Goal: Task Accomplishment & Management: Complete application form

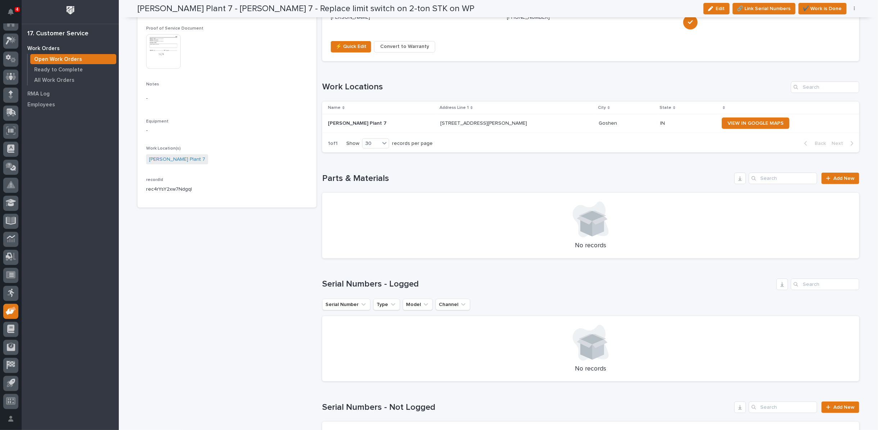
scroll to position [440, 0]
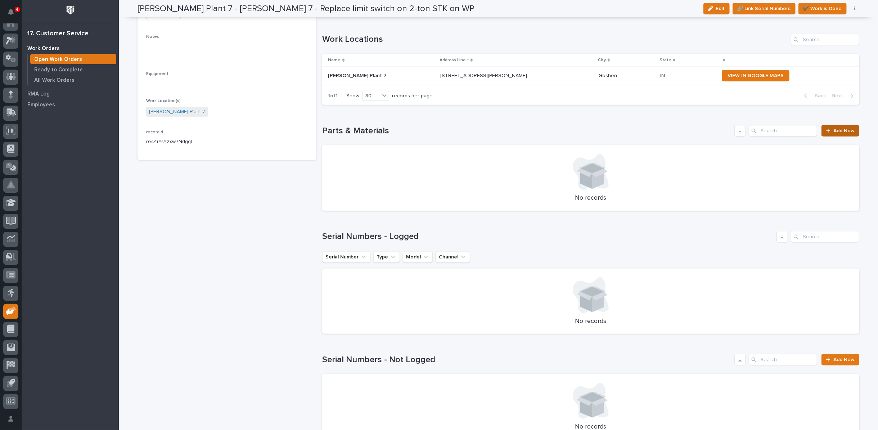
click at [834, 128] on span "Add New" at bounding box center [844, 130] width 21 height 5
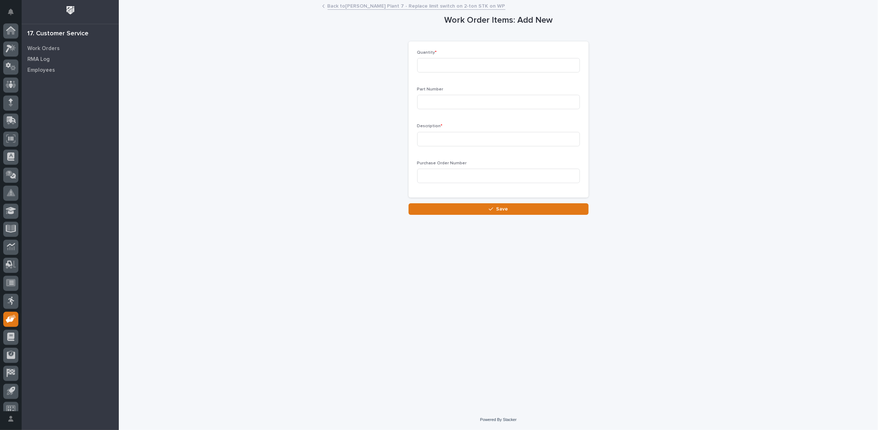
scroll to position [8, 0]
click at [548, 66] on input at bounding box center [498, 65] width 163 height 14
type input "1"
click at [521, 105] on input at bounding box center [498, 102] width 163 height 14
type input "600-60032"
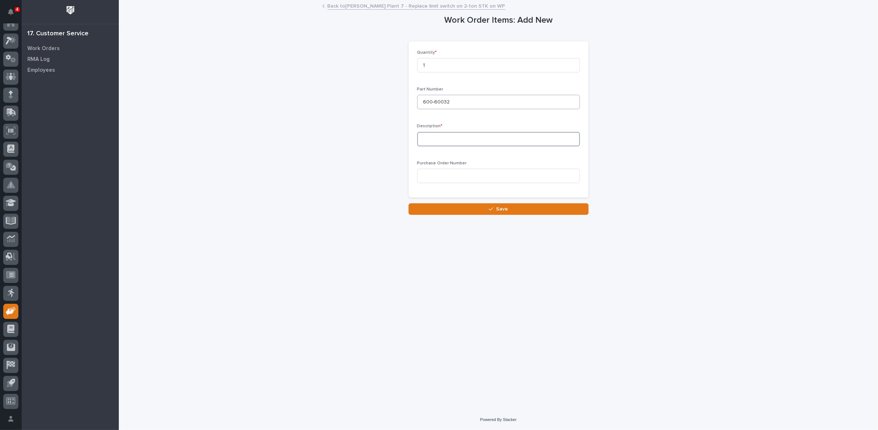
type input "`"
type input "Limit Switch"
click at [533, 211] on button "Save" at bounding box center [499, 209] width 180 height 12
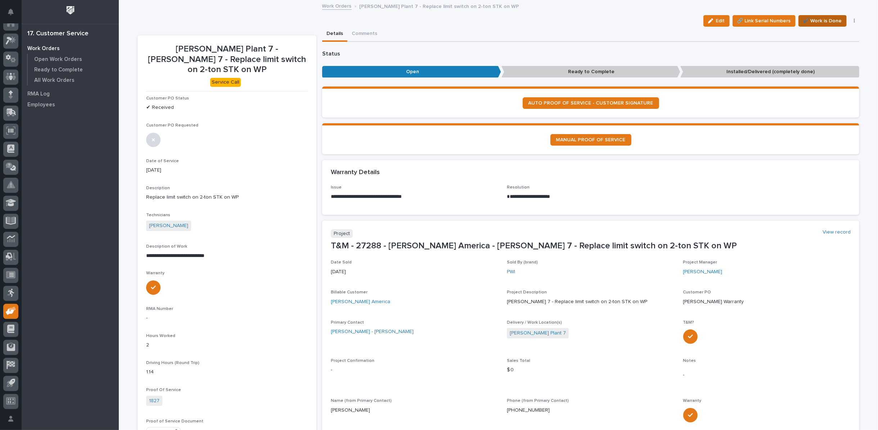
click at [828, 18] on span "✔️ Work is Done" at bounding box center [822, 21] width 39 height 9
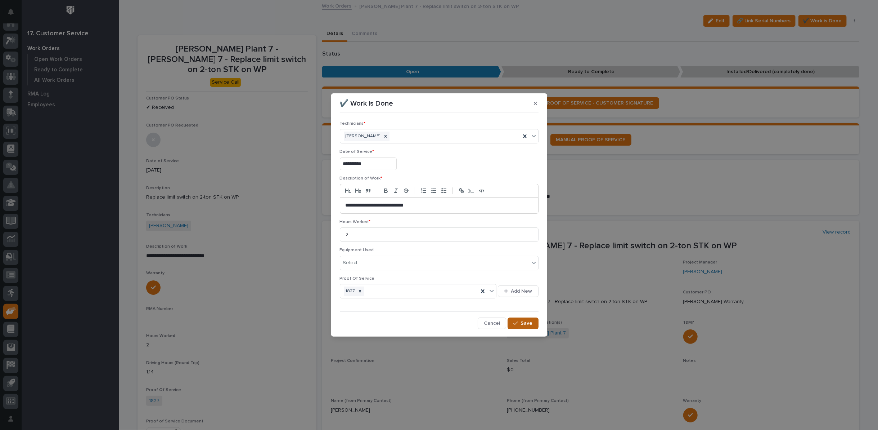
click at [525, 318] on button "Save" at bounding box center [523, 323] width 31 height 12
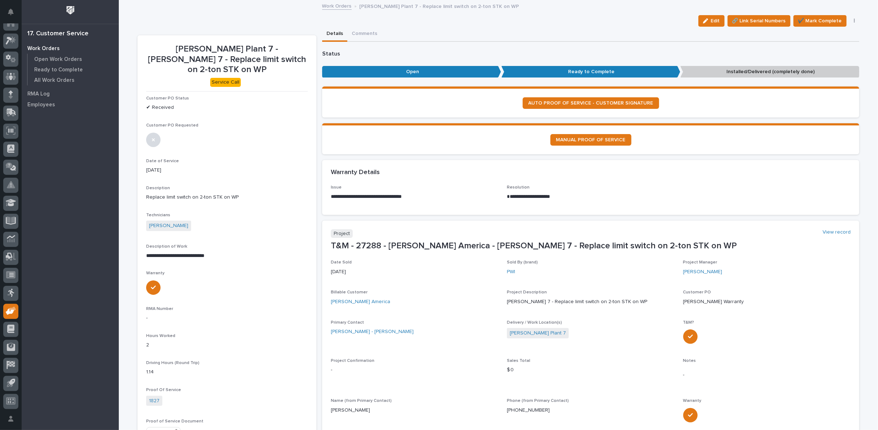
click at [853, 20] on button "button" at bounding box center [855, 20] width 10 height 5
click at [834, 70] on span "Regenerate PDF" at bounding box center [832, 70] width 39 height 9
click at [164, 353] on img at bounding box center [163, 358] width 35 height 35
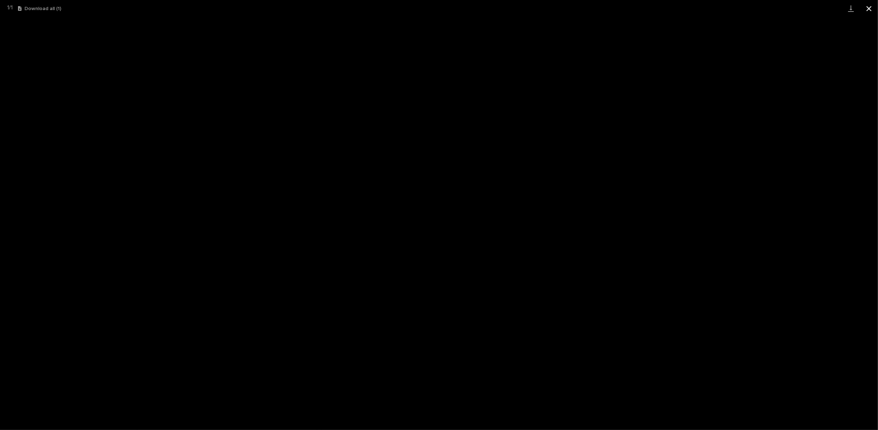
click at [871, 10] on button "Close gallery" at bounding box center [869, 8] width 18 height 17
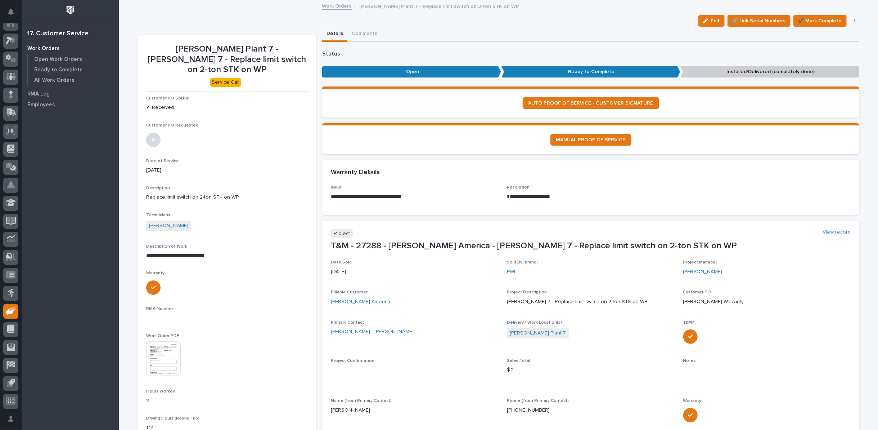
click at [337, 6] on link "Work Orders" at bounding box center [337, 5] width 30 height 8
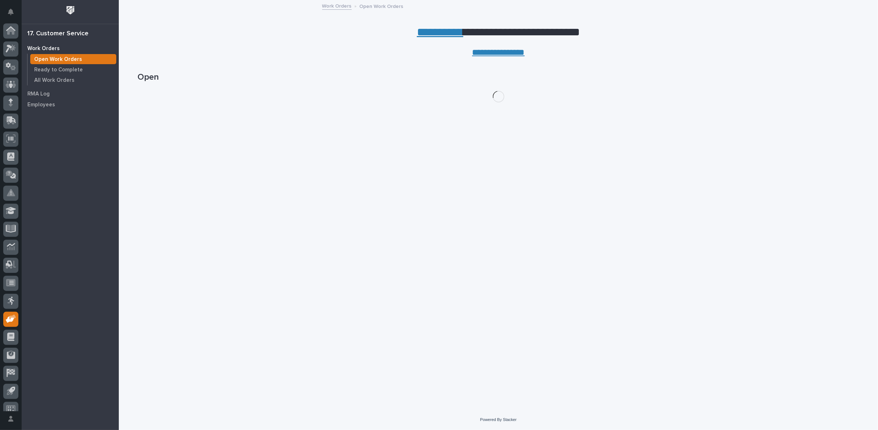
scroll to position [8, 0]
click at [43, 70] on p "Ready to Complete" at bounding box center [58, 70] width 49 height 6
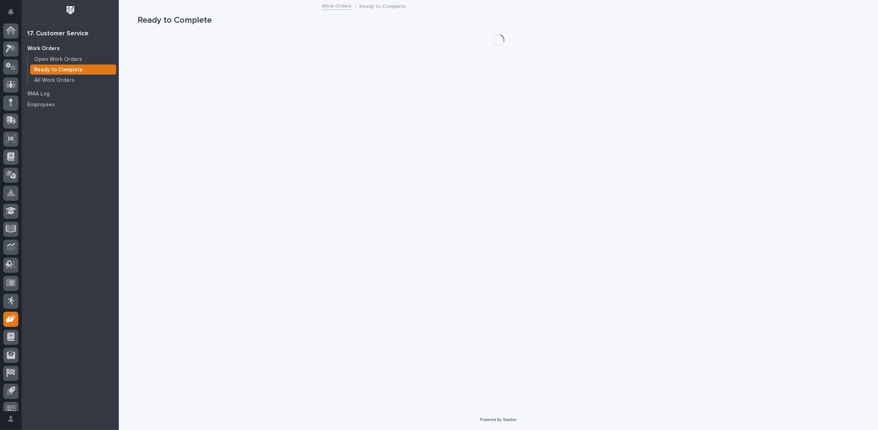
scroll to position [8, 0]
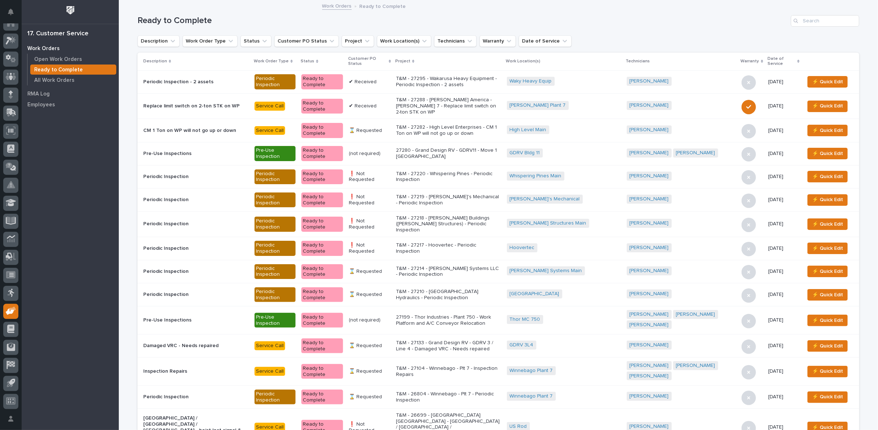
click at [391, 59] on div "Customer PO Status" at bounding box center [369, 61] width 43 height 13
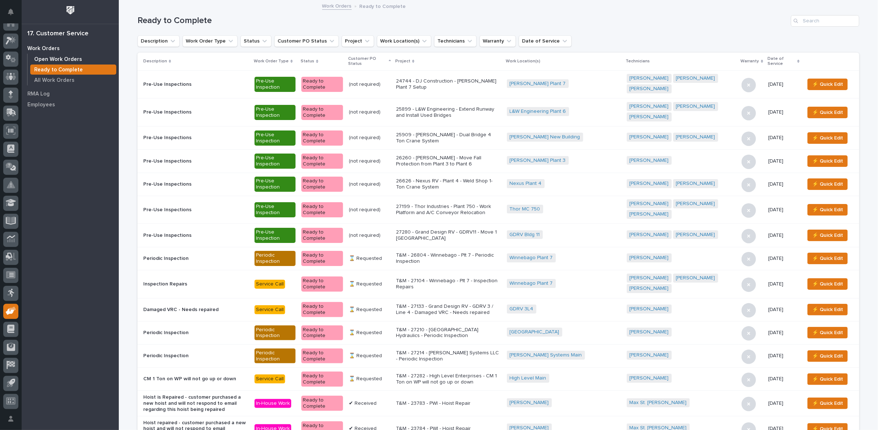
click at [68, 60] on p "Open Work Orders" at bounding box center [58, 59] width 48 height 6
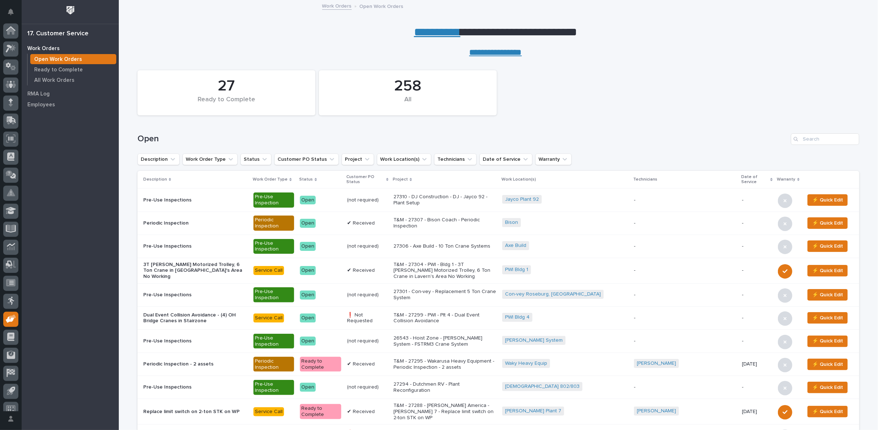
scroll to position [8, 0]
click at [830, 139] on input "Search" at bounding box center [825, 139] width 68 height 12
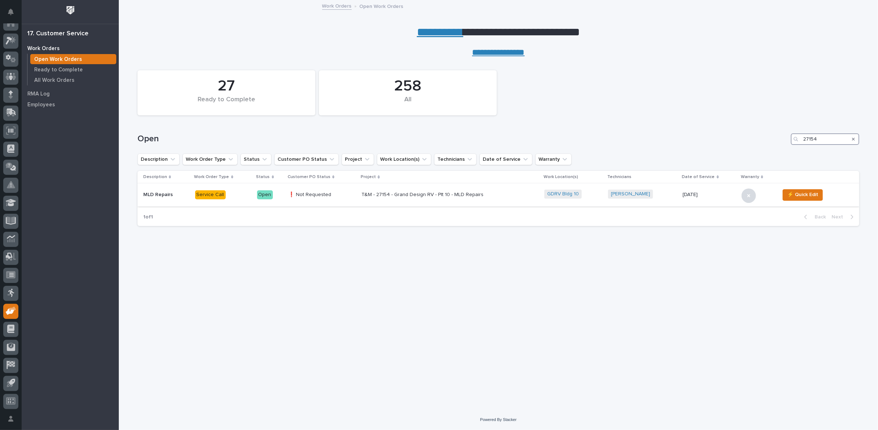
type input "27154"
click at [432, 196] on p "T&M - 27154 - Grand Design RV - Plt 10 - MLD Repairs" at bounding box center [425, 195] width 126 height 6
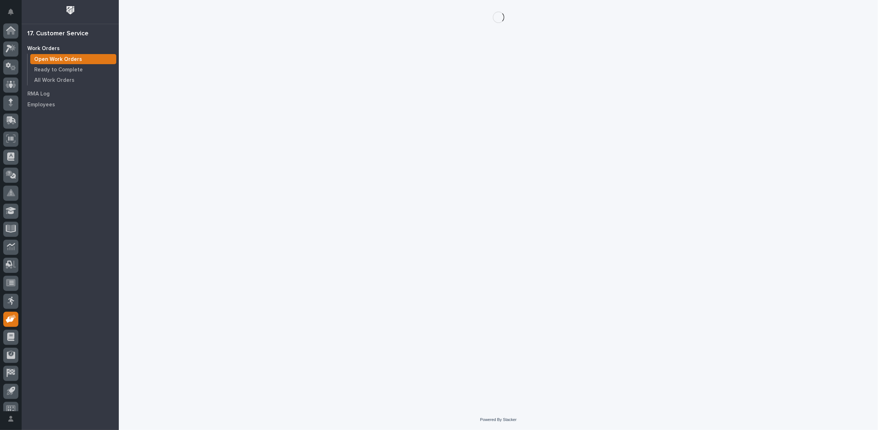
scroll to position [8, 0]
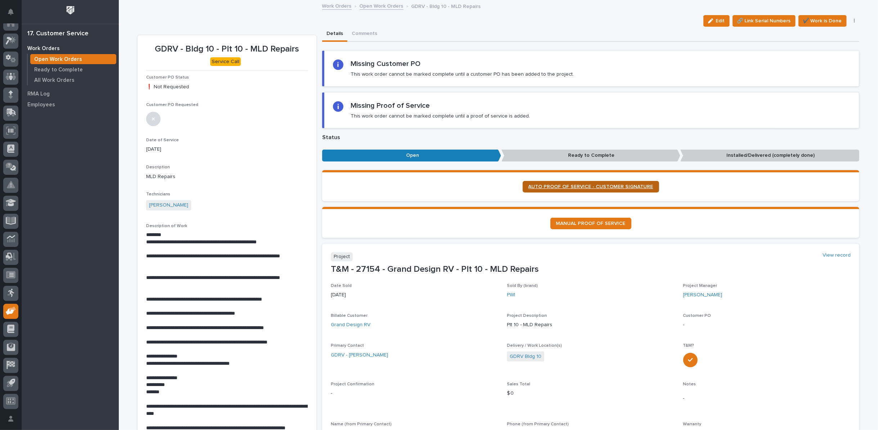
click at [575, 185] on span "AUTO PROOF OF SERVICE - CUSTOMER SIGNATURE" at bounding box center [591, 186] width 125 height 5
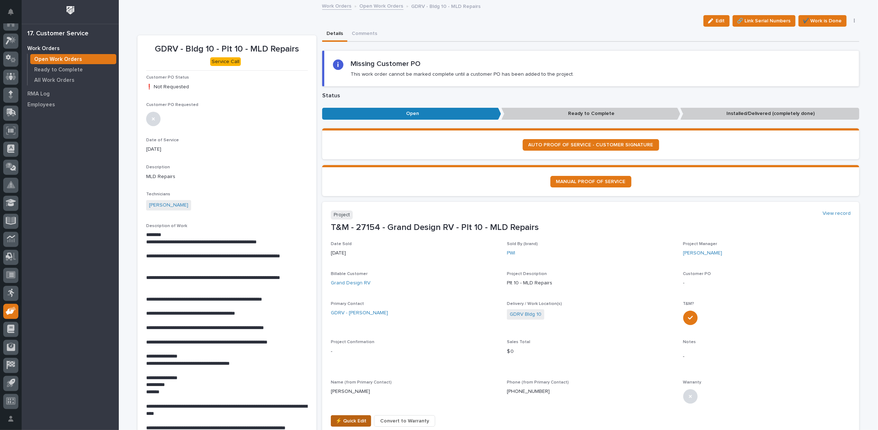
click at [346, 420] on span "⚡ Quick Edit" at bounding box center [351, 420] width 31 height 9
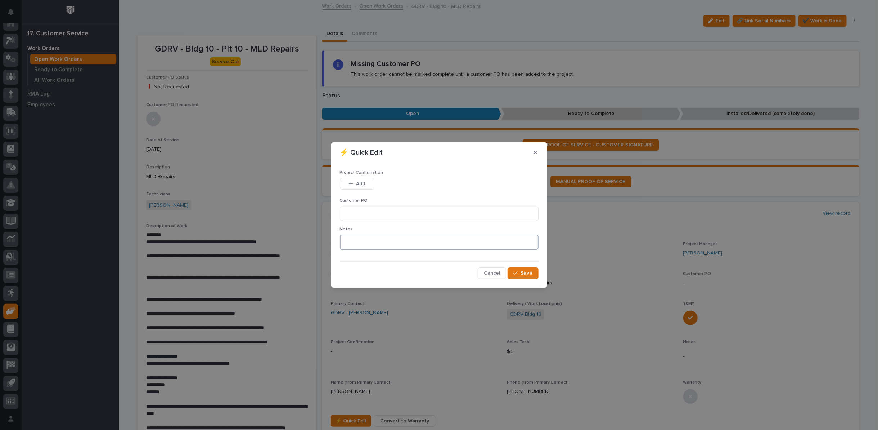
click at [350, 246] on textarea at bounding box center [439, 241] width 199 height 15
type textarea "*********"
click at [523, 273] on span "Save" at bounding box center [527, 273] width 12 height 6
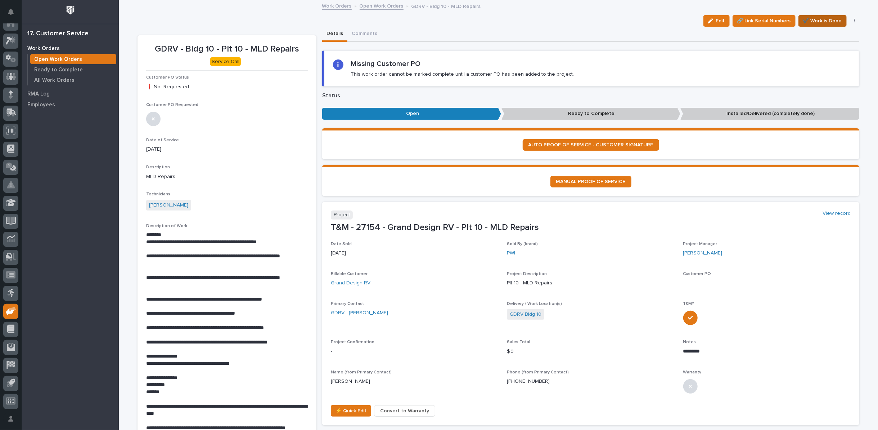
click at [815, 22] on span "✔️ Work is Done" at bounding box center [822, 21] width 39 height 9
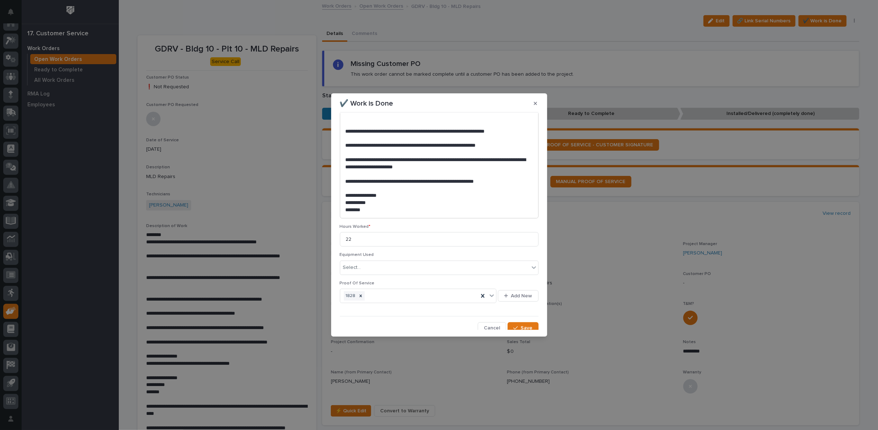
scroll to position [255, 0]
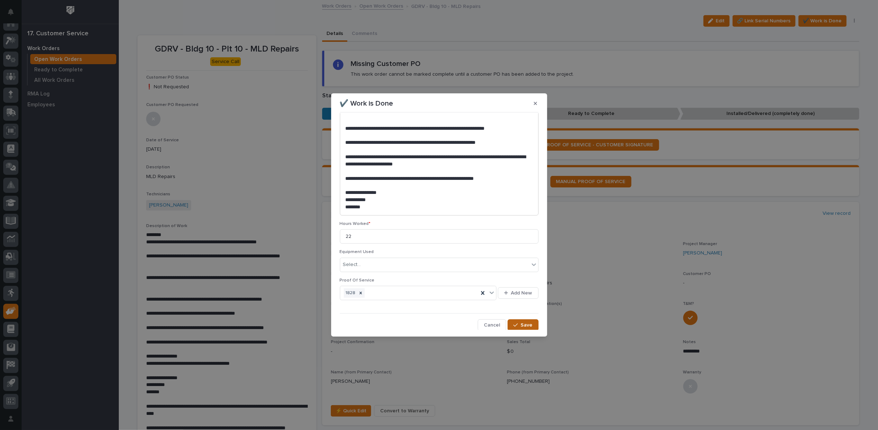
click at [514, 325] on icon "button" at bounding box center [516, 324] width 4 height 5
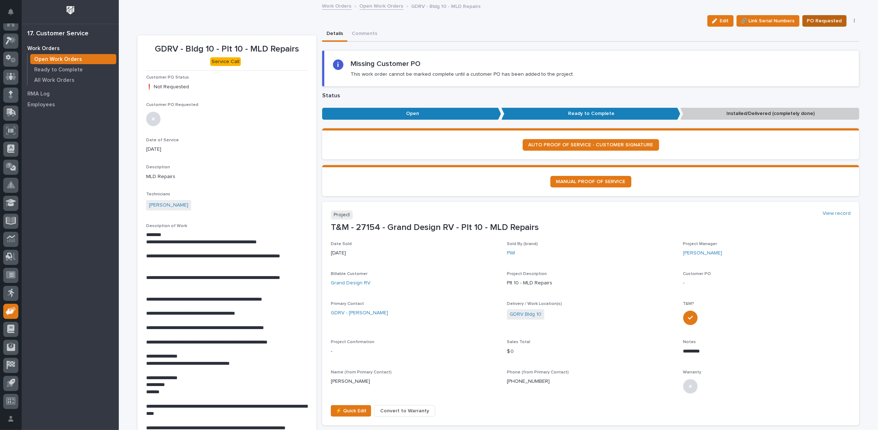
click at [812, 21] on span "PO Requested" at bounding box center [824, 21] width 35 height 9
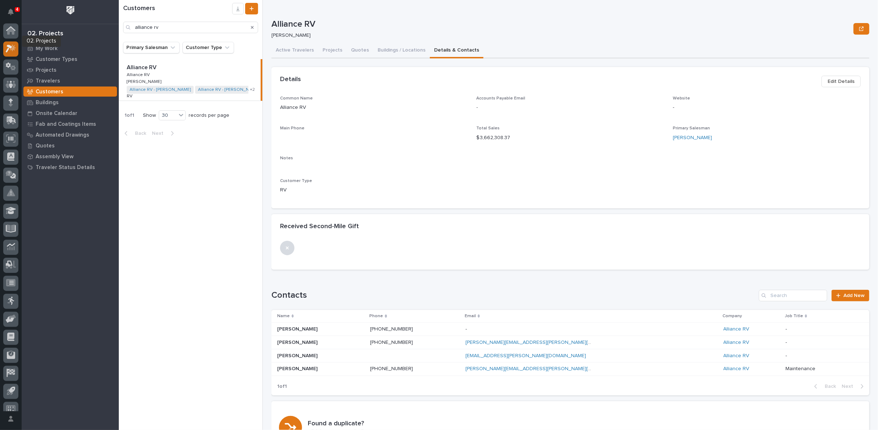
scroll to position [8, 0]
click at [8, 24] on icon at bounding box center [10, 23] width 7 height 7
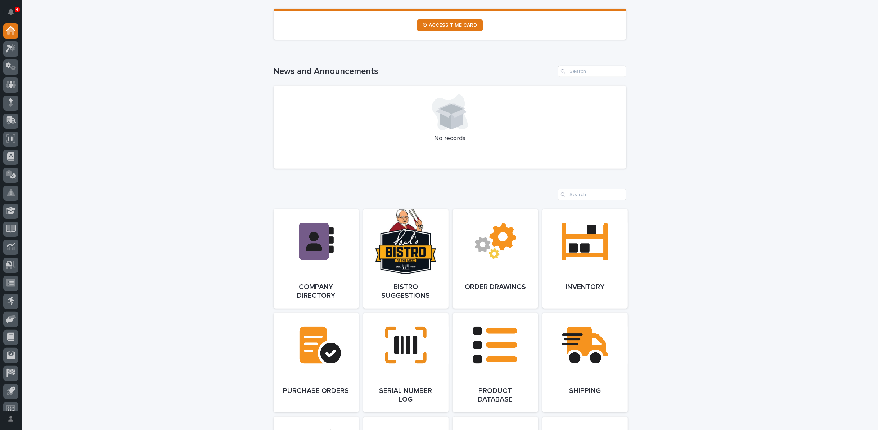
scroll to position [440, 0]
click at [574, 260] on span "Open Link" at bounding box center [585, 258] width 23 height 5
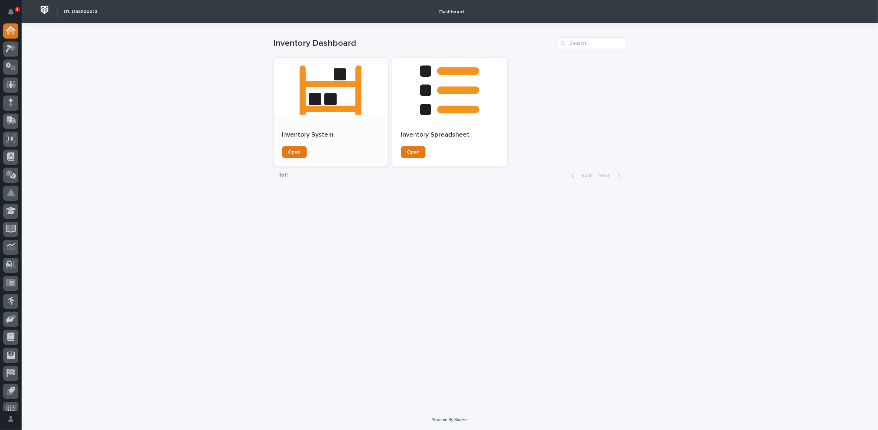
click at [303, 132] on p "Inventory System" at bounding box center [331, 135] width 98 height 8
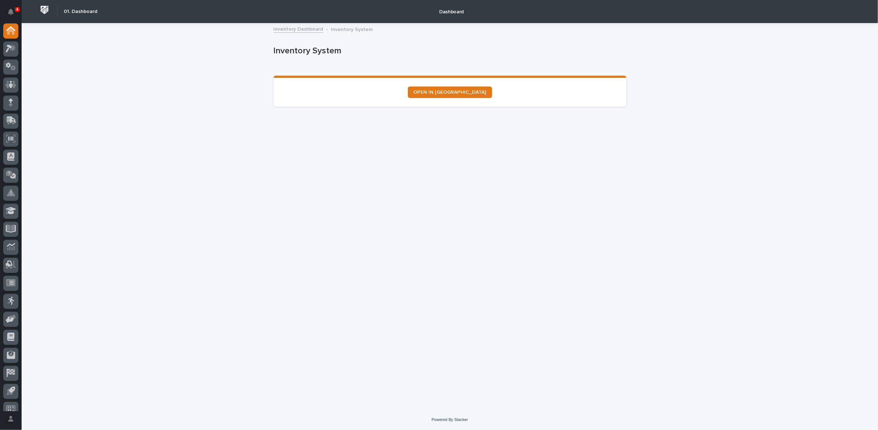
click at [305, 30] on link "Inventory Dashboard" at bounding box center [299, 28] width 50 height 8
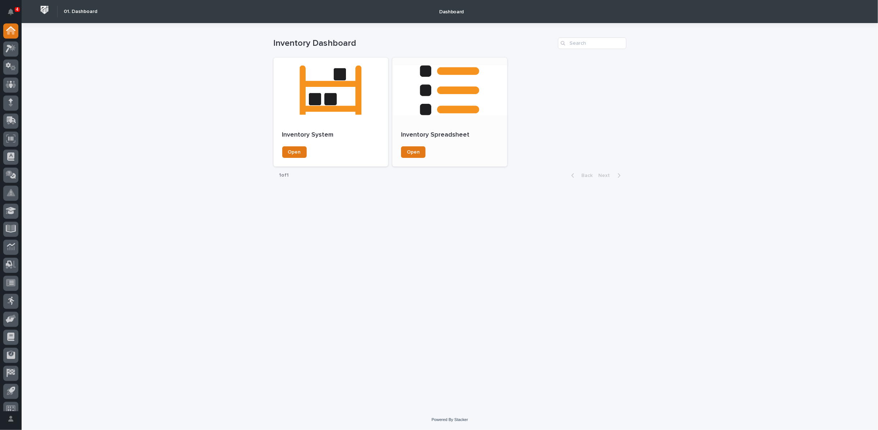
click at [418, 114] on div at bounding box center [450, 90] width 115 height 65
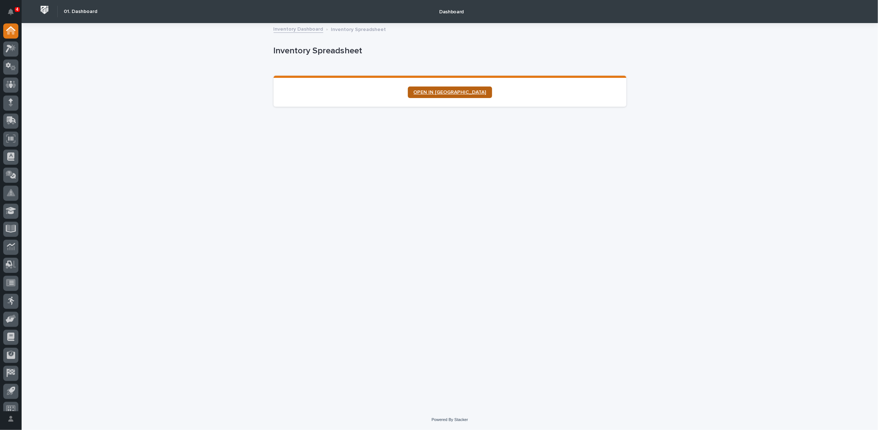
click at [441, 90] on span "OPEN IN NEW TAB" at bounding box center [450, 92] width 73 height 5
click at [296, 26] on link "Inventory Dashboard" at bounding box center [299, 28] width 50 height 8
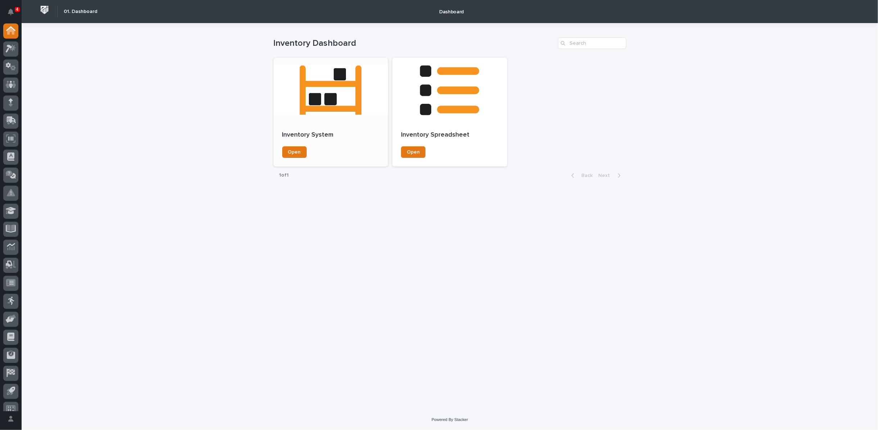
click at [322, 99] on div at bounding box center [331, 90] width 115 height 65
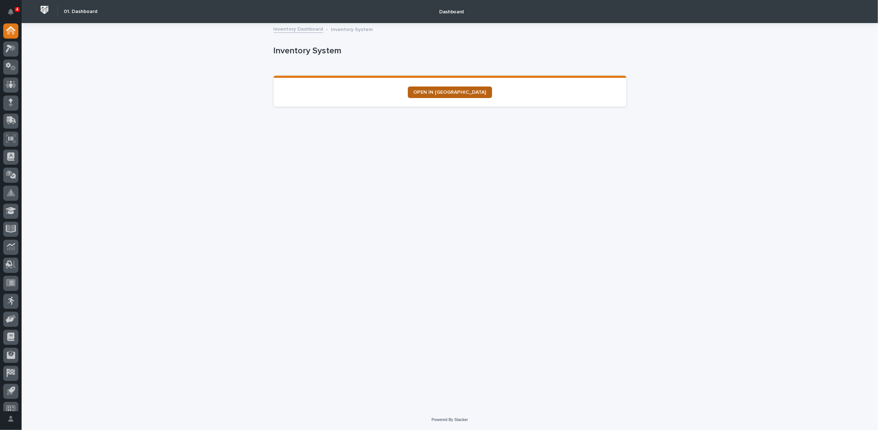
click at [440, 93] on span "OPEN IN NEW TAB" at bounding box center [450, 92] width 73 height 5
